Goal: Task Accomplishment & Management: Manage account settings

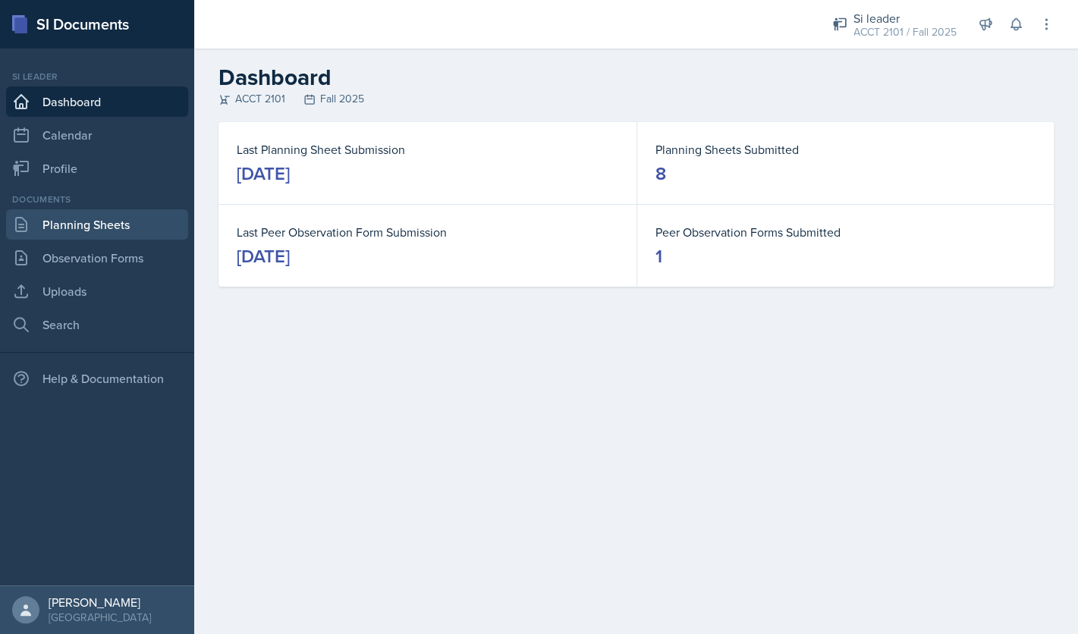
click at [139, 231] on link "Planning Sheets" at bounding box center [97, 224] width 182 height 30
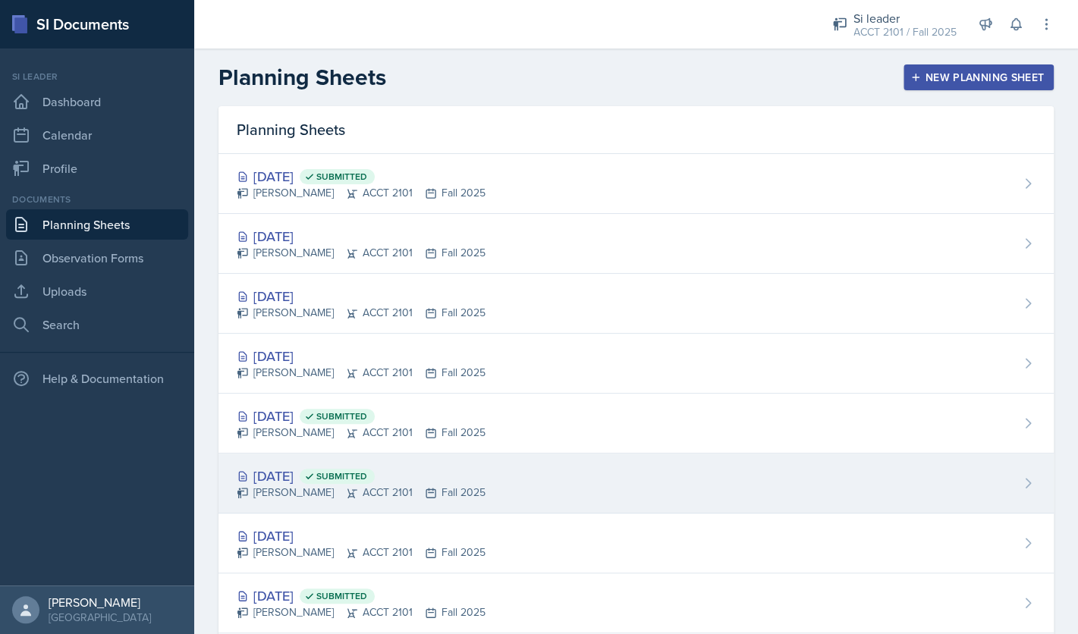
scroll to position [43, 0]
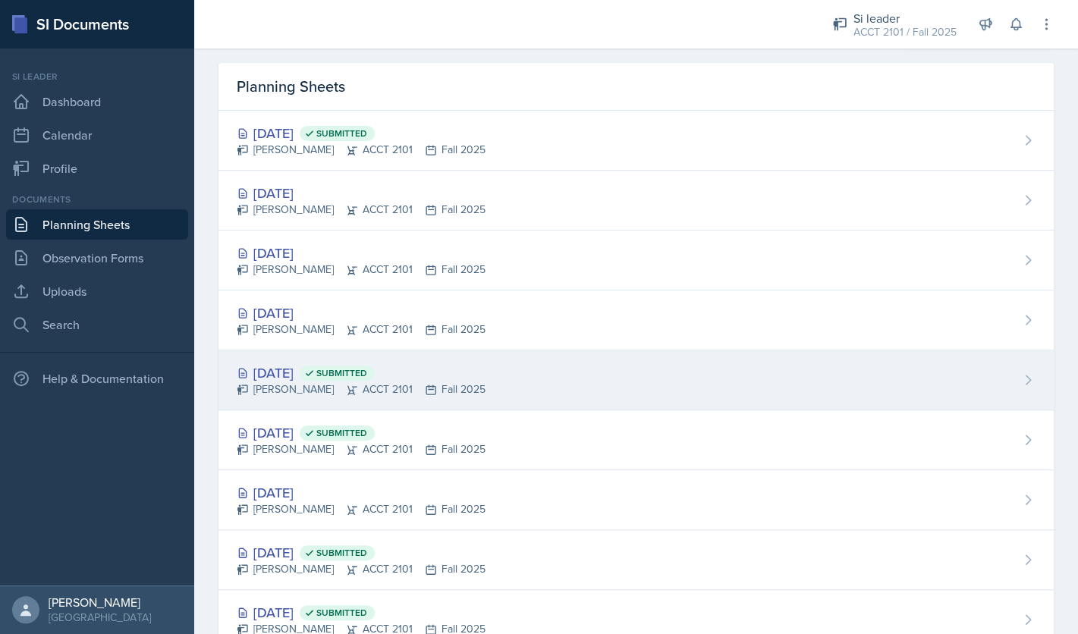
click at [321, 379] on div "[DATE] Submitted" at bounding box center [361, 372] width 249 height 20
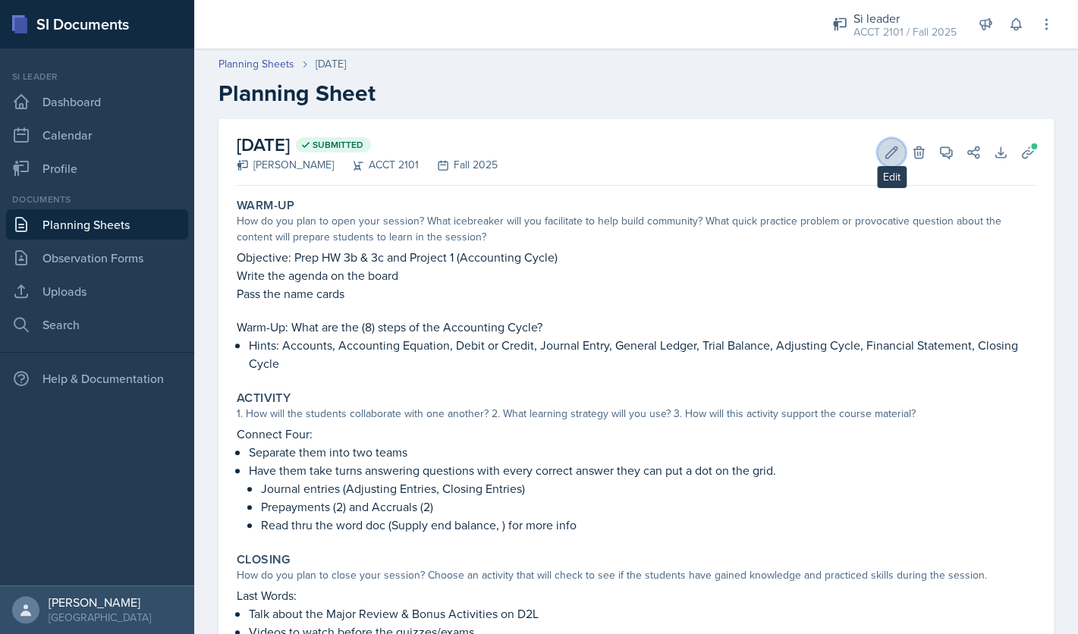
click at [882, 151] on button "Edit" at bounding box center [890, 152] width 27 height 27
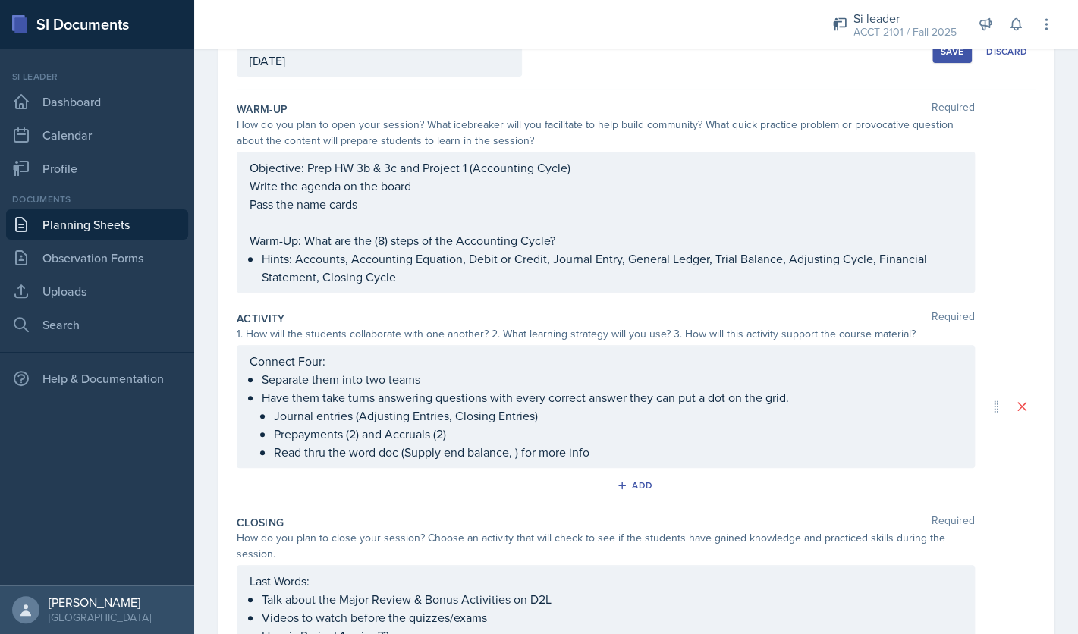
scroll to position [170, 0]
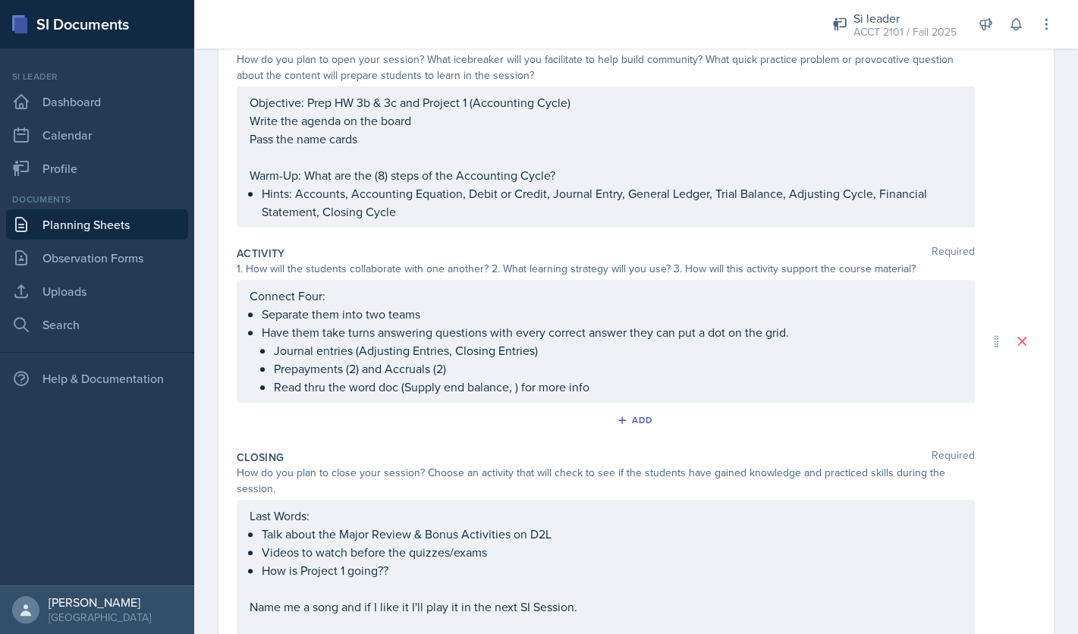
click at [585, 375] on ul "Journal entries (Adjusting Entries, Closing Entries) Prepayments (2) and Accrua…" at bounding box center [618, 368] width 688 height 55
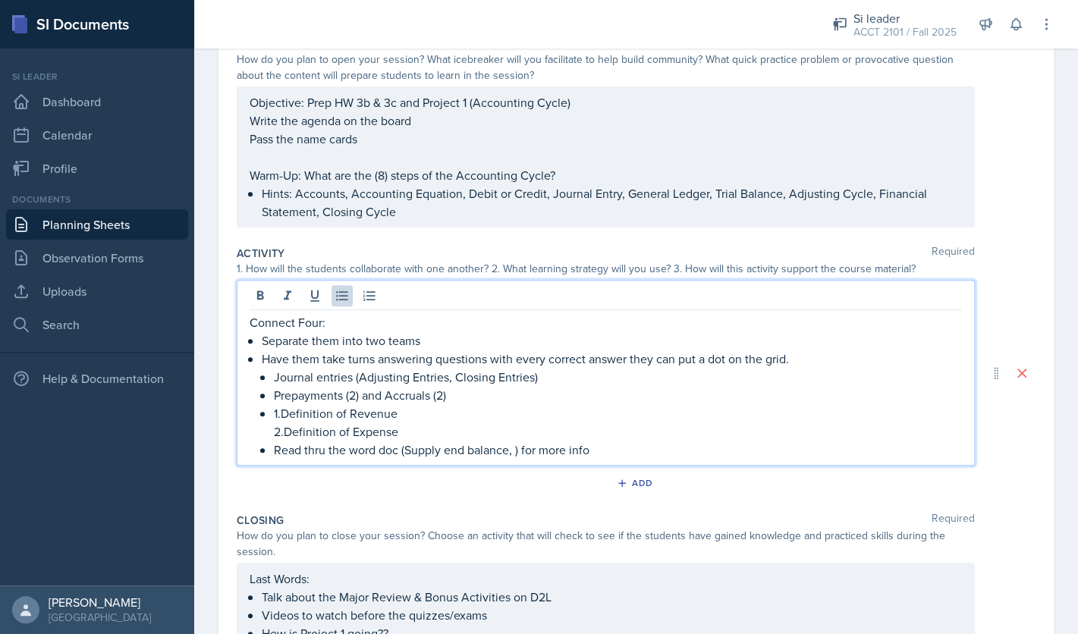
click at [286, 420] on p "1.Definition of Revenue" at bounding box center [618, 413] width 688 height 18
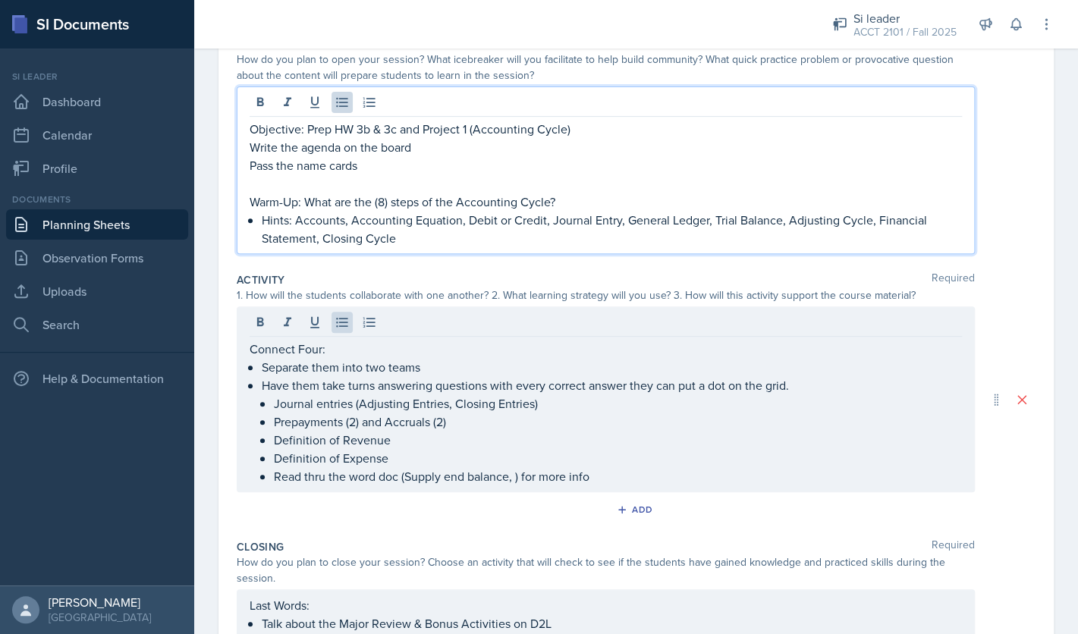
click at [403, 218] on p "Hints: Accounts, Accounting Equation, Debit or Credit, Journal Entry, General L…" at bounding box center [612, 229] width 700 height 36
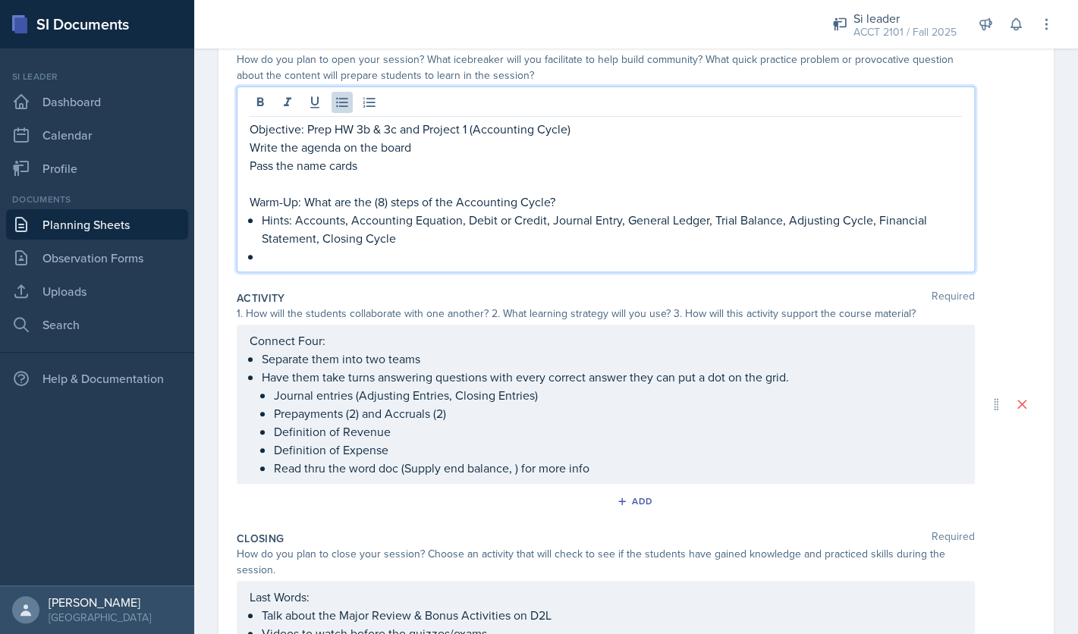
paste div
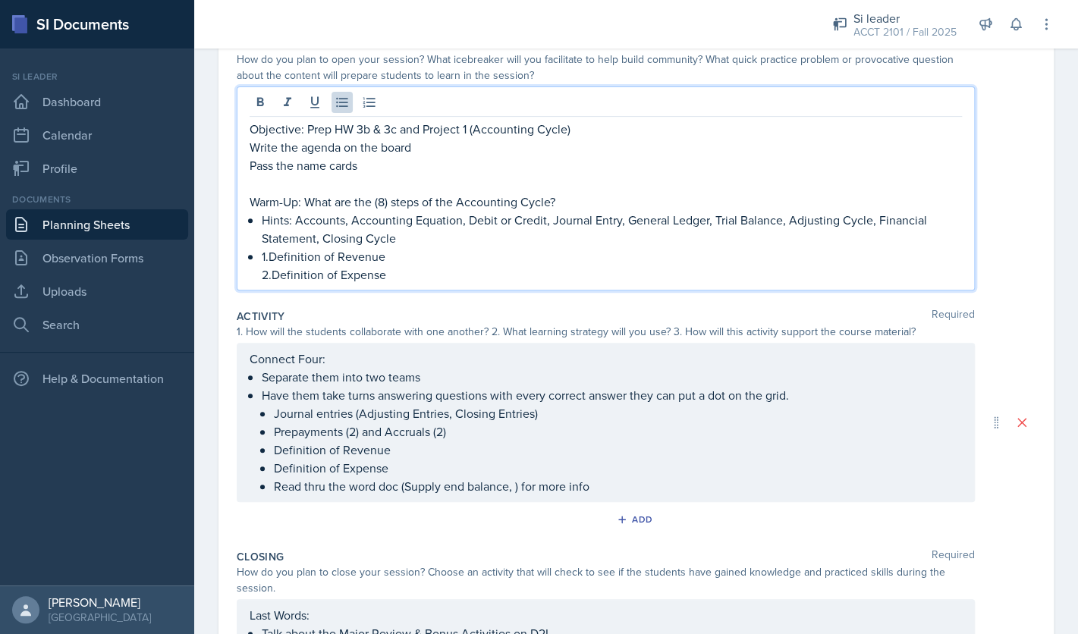
click at [273, 262] on p "1.Definition of Revenue" at bounding box center [612, 256] width 700 height 18
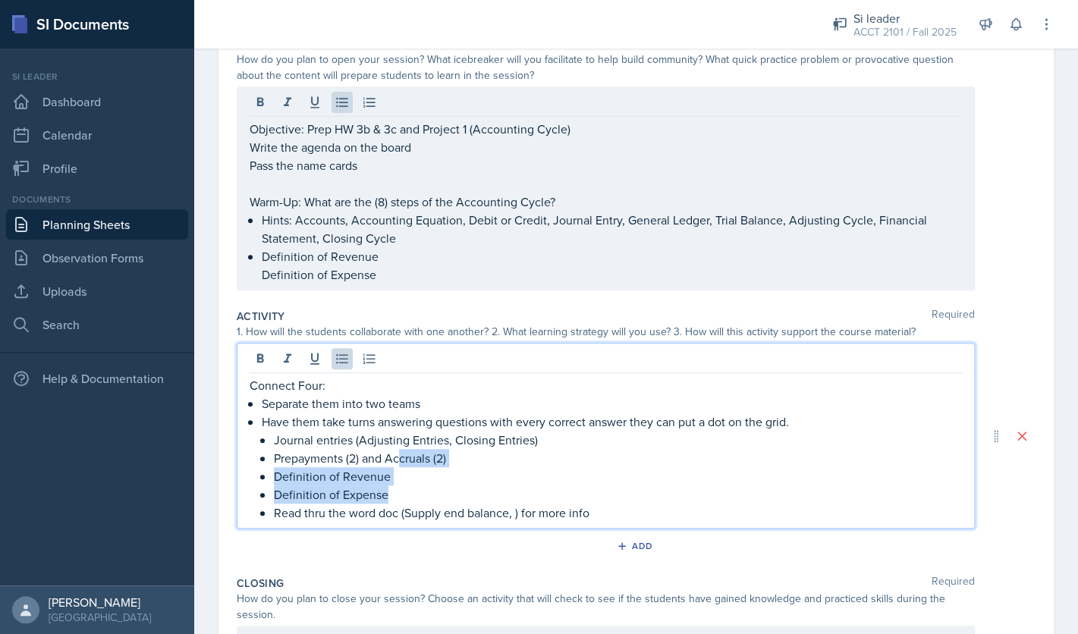
click at [400, 462] on ul "Journal entries (Adjusting Entries, Closing Entries) Prepayments (2) and Accrua…" at bounding box center [618, 476] width 688 height 91
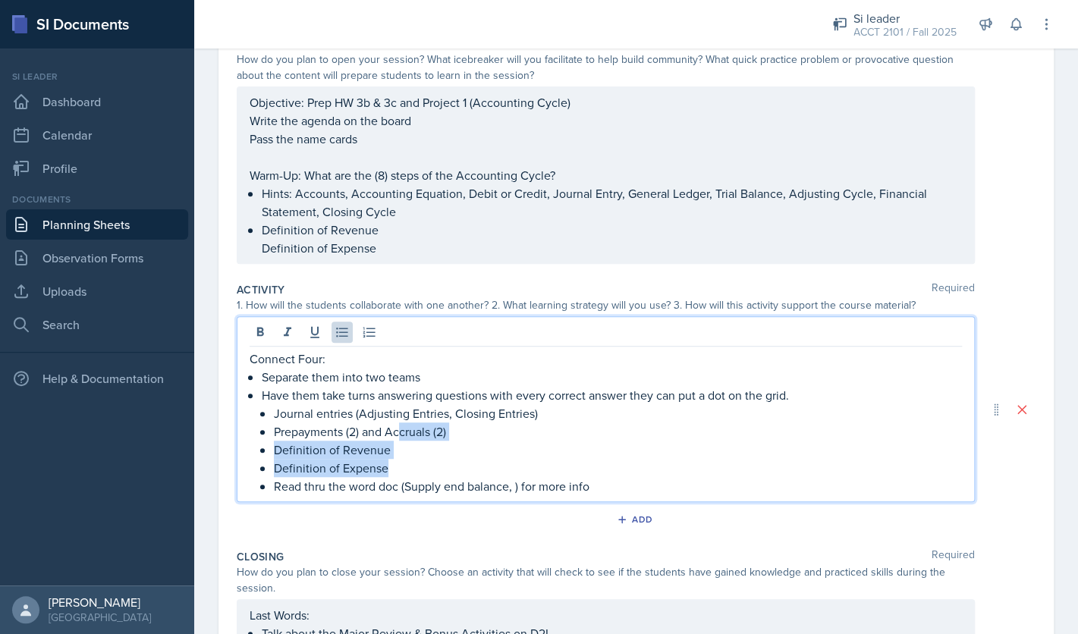
click at [396, 466] on p "Definition of Expense" at bounding box center [618, 468] width 688 height 18
drag, startPoint x: 396, startPoint y: 466, endPoint x: 283, endPoint y: 455, distance: 113.5
click at [283, 455] on ul "Journal entries (Adjusting Entries, Closing Entries) Prepayments (2) and Accrua…" at bounding box center [618, 449] width 688 height 91
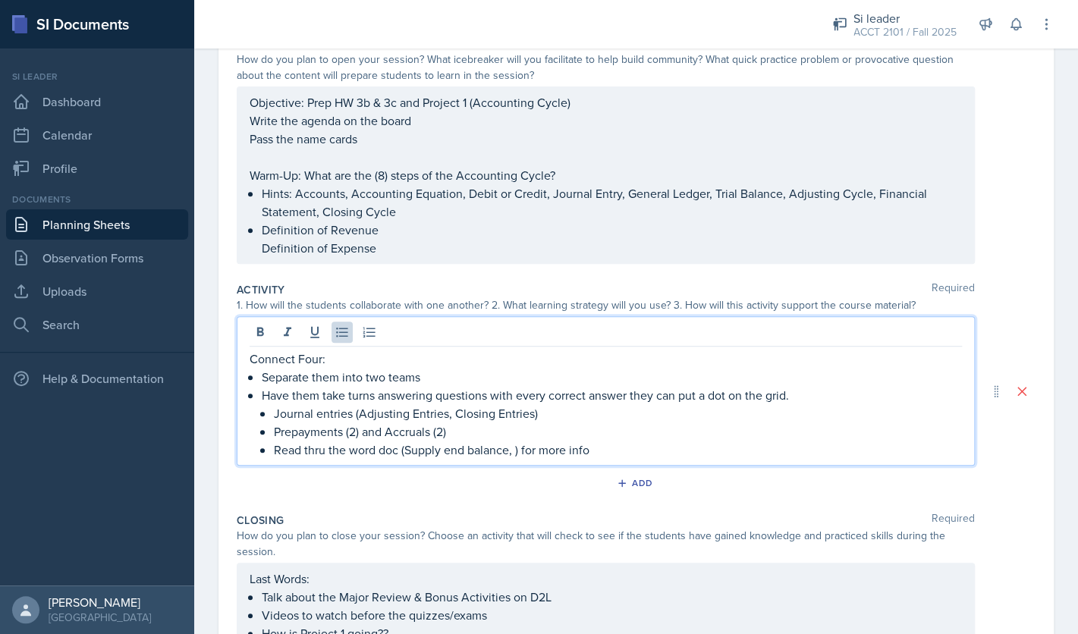
scroll to position [0, 0]
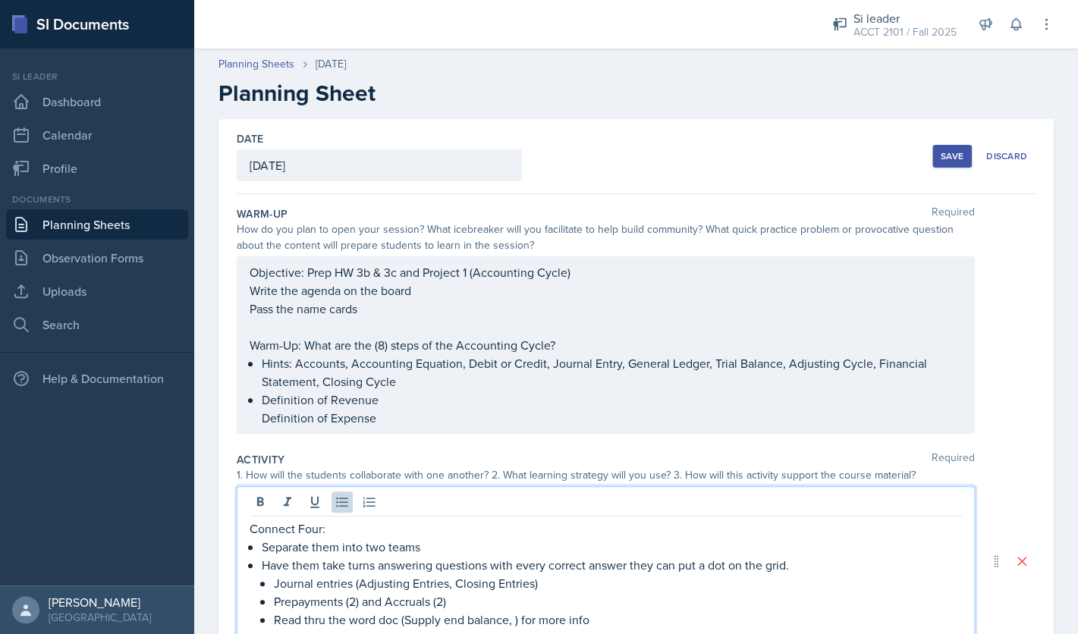
click at [952, 153] on div "Save" at bounding box center [951, 156] width 23 height 12
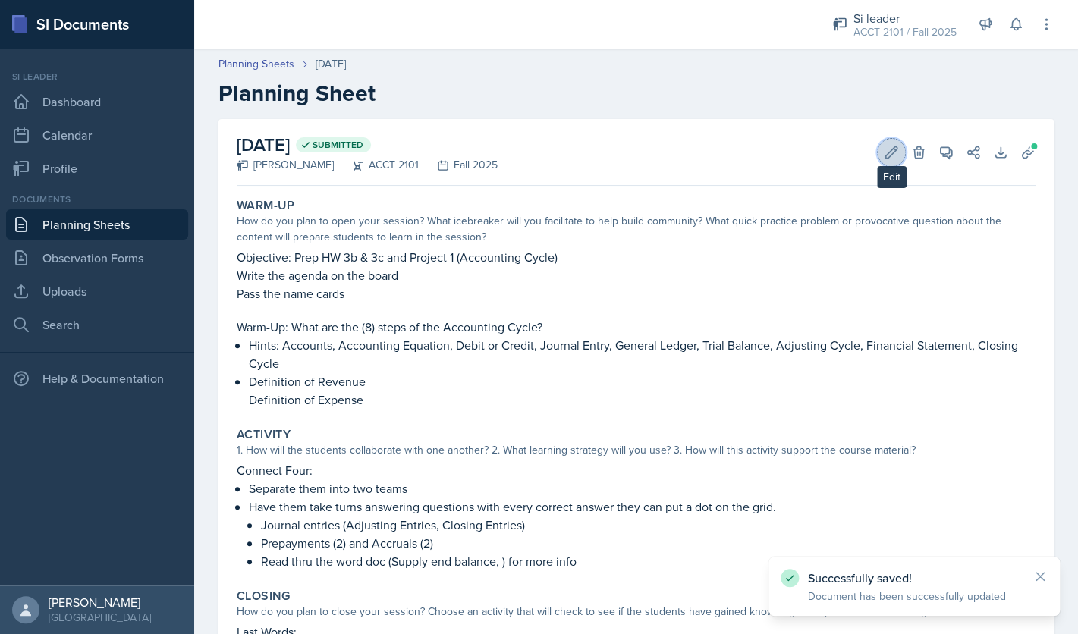
click at [886, 158] on icon at bounding box center [891, 151] width 11 height 11
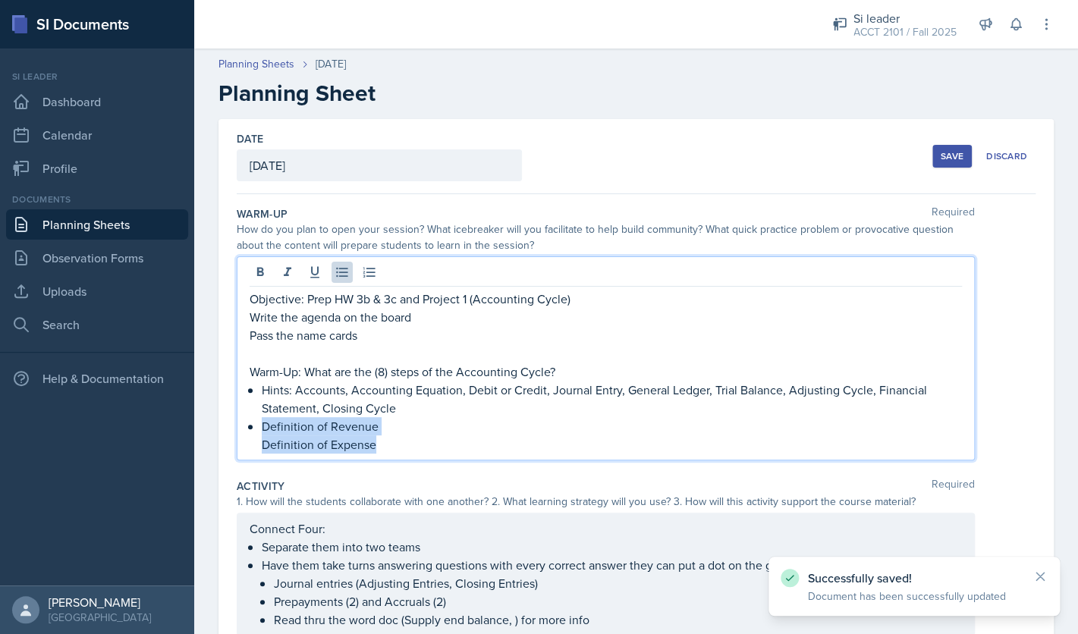
drag, startPoint x: 383, startPoint y: 419, endPoint x: 259, endPoint y: 428, distance: 124.7
click at [262, 428] on li "Definition of Revenue Definition of Expense" at bounding box center [612, 435] width 700 height 36
copy li "Definition of Revenue Definition of Expense"
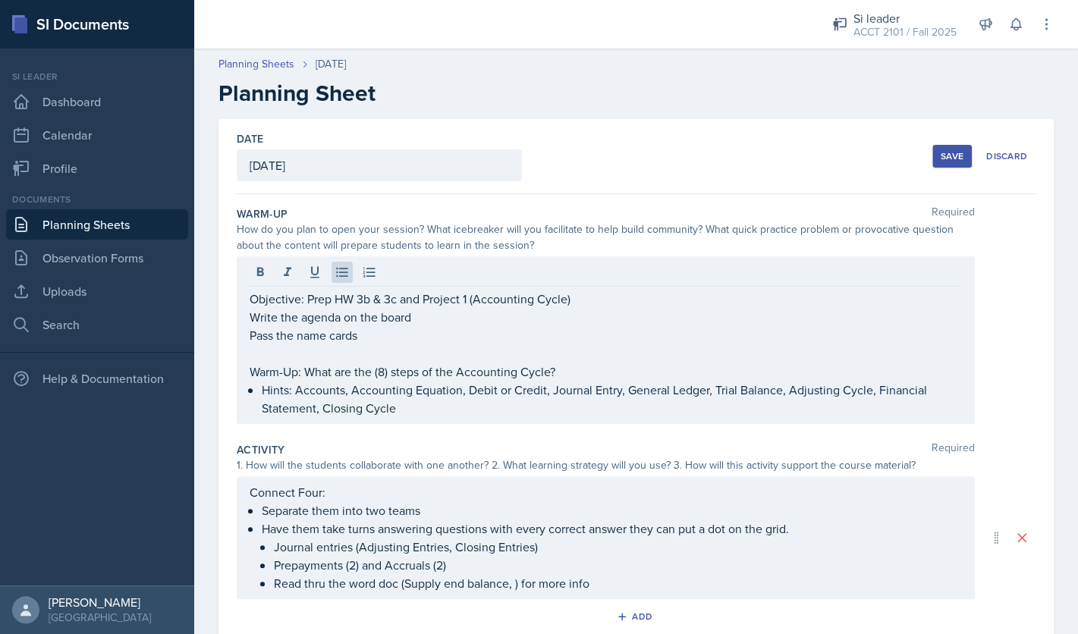
click at [948, 161] on div "Save" at bounding box center [951, 156] width 23 height 12
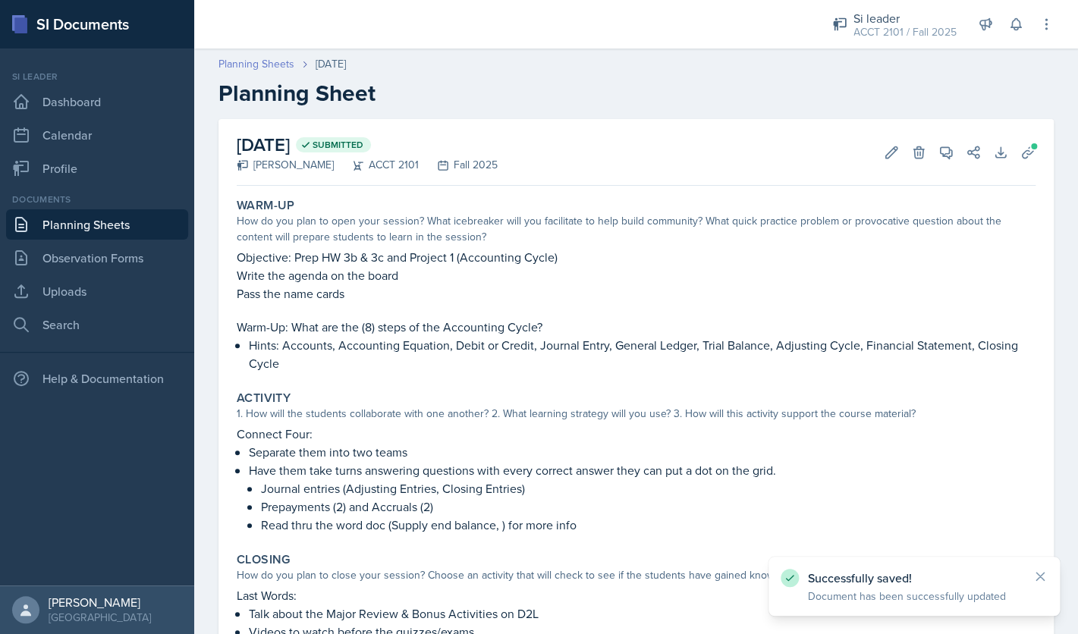
click at [267, 67] on link "Planning Sheets" at bounding box center [256, 64] width 76 height 16
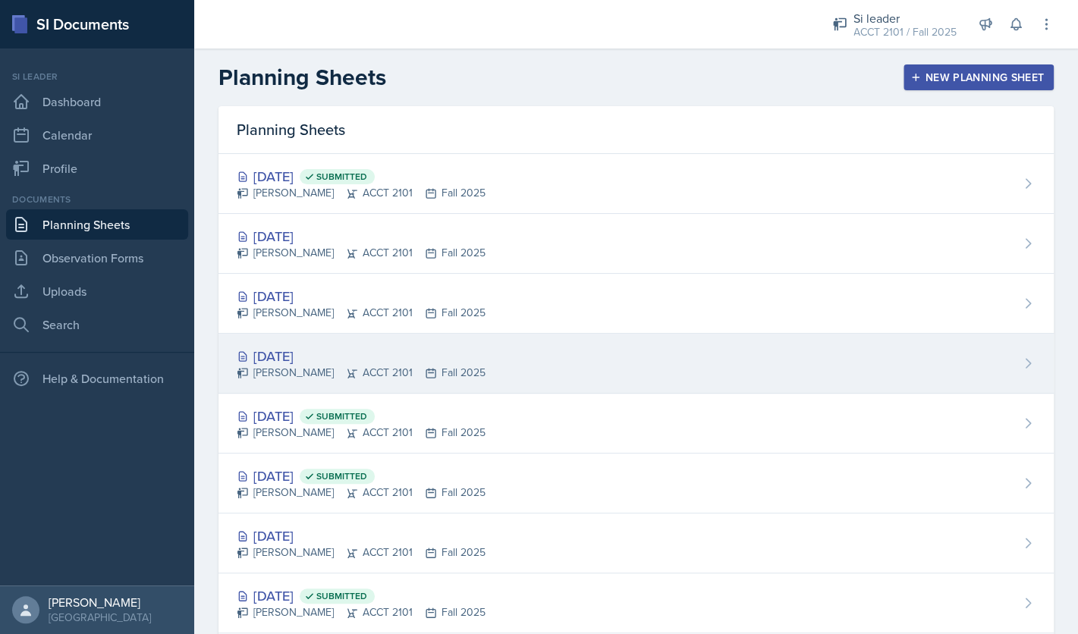
click at [327, 362] on div "[DATE]" at bounding box center [361, 356] width 249 height 20
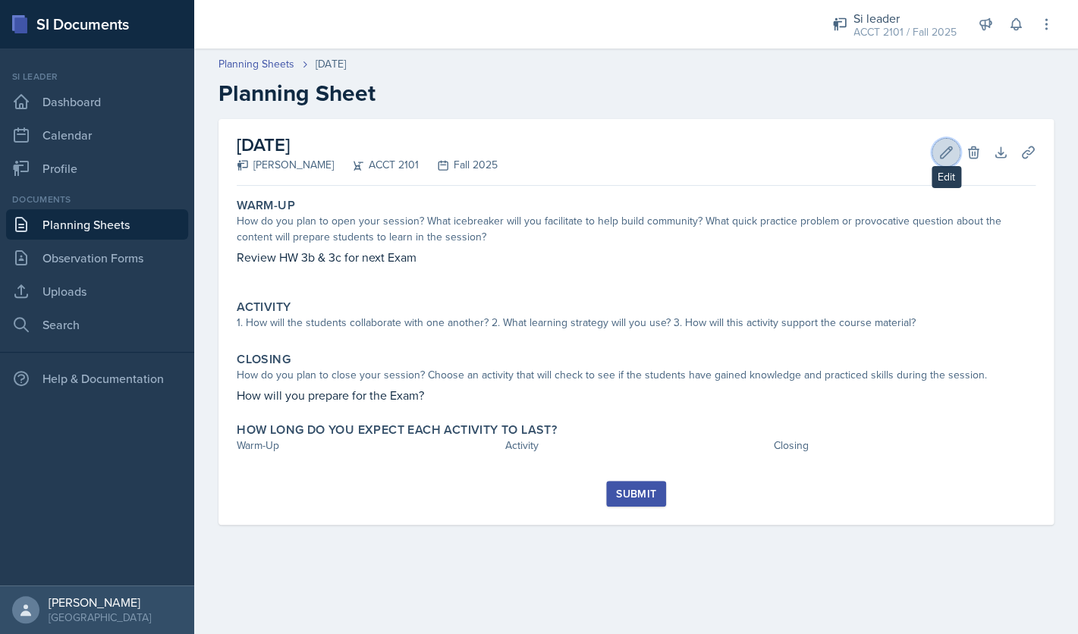
click at [943, 146] on icon at bounding box center [945, 152] width 15 height 15
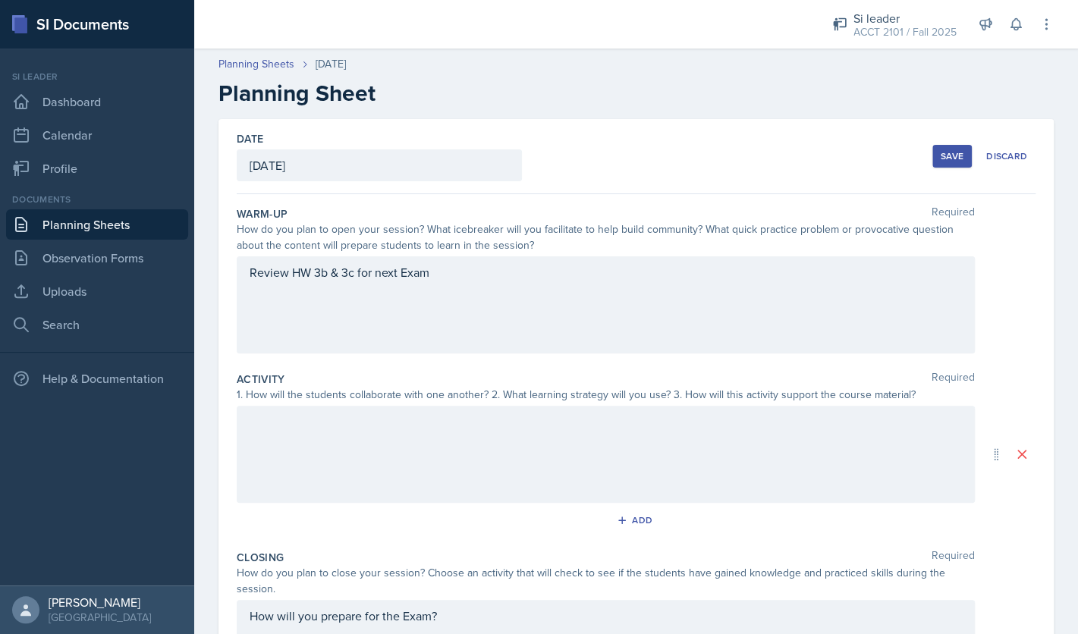
click at [461, 324] on div "Review HW 3b & 3c for next Exam" at bounding box center [606, 304] width 738 height 97
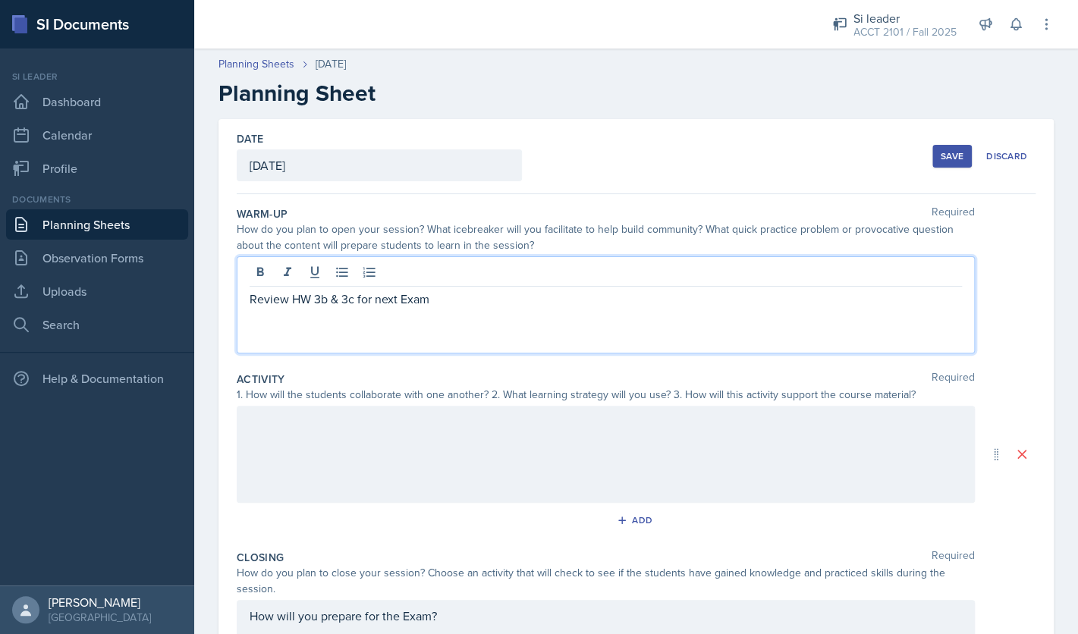
click at [461, 296] on p "Review HW 3b & 3c for next Exam" at bounding box center [606, 299] width 712 height 18
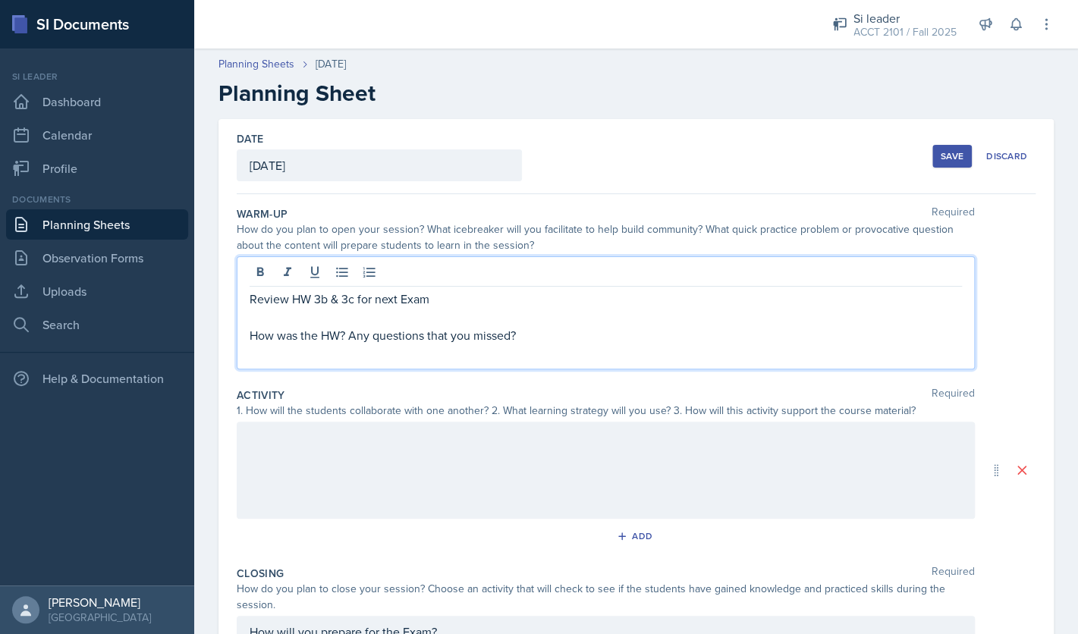
click at [945, 159] on div "Save" at bounding box center [951, 156] width 23 height 12
